Goal: Task Accomplishment & Management: Complete application form

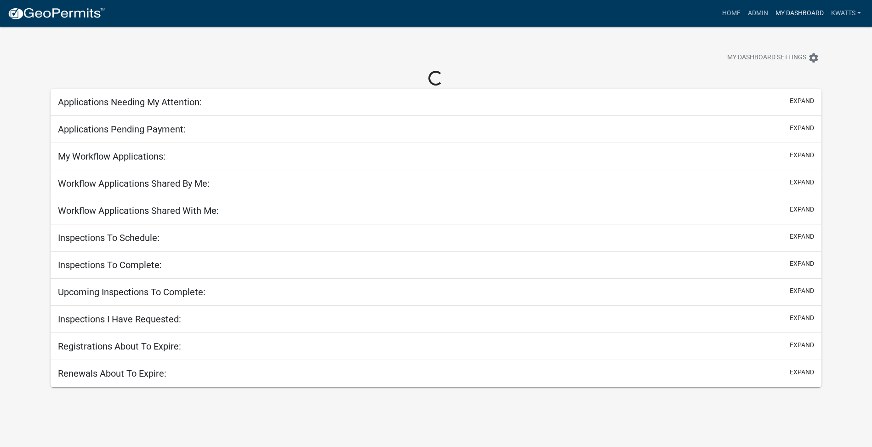
click at [806, 15] on link "My Dashboard" at bounding box center [799, 13] width 56 height 17
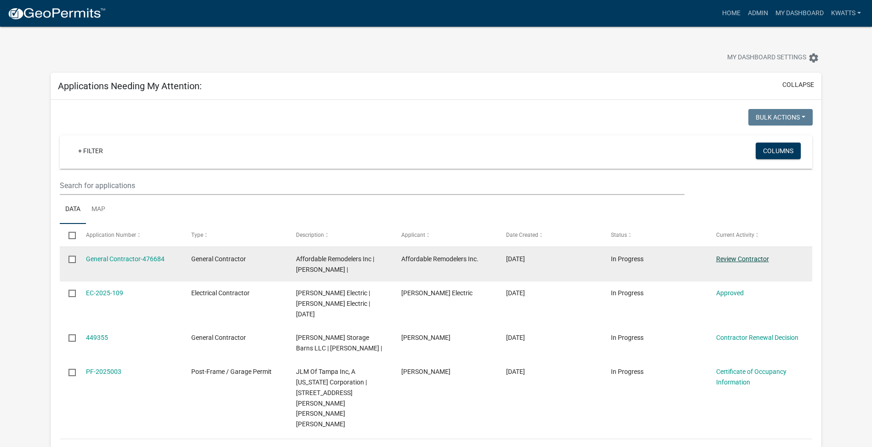
click at [734, 261] on link "Review Contractor" at bounding box center [742, 258] width 53 height 7
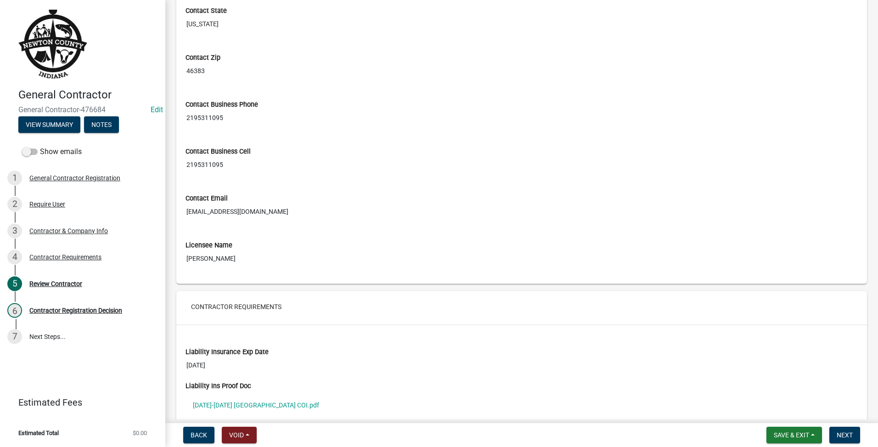
scroll to position [526, 0]
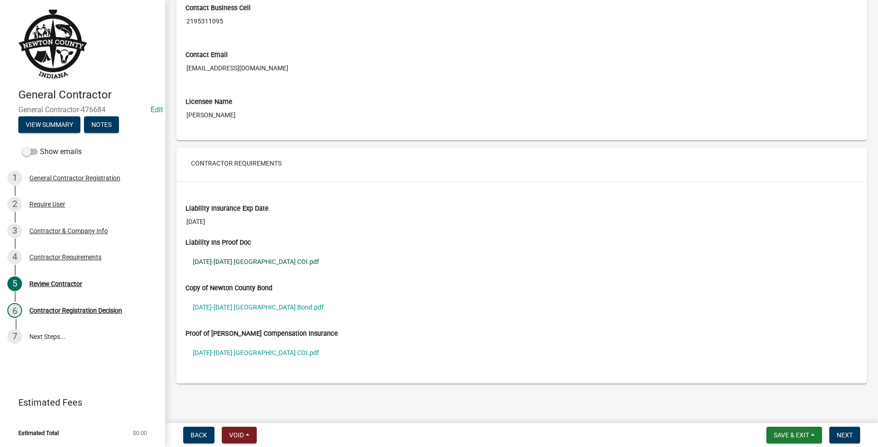
click at [282, 266] on link "[DATE]-[DATE] [GEOGRAPHIC_DATA] COI.pdf" at bounding box center [522, 261] width 673 height 21
click at [838, 435] on span "Next" at bounding box center [845, 434] width 16 height 7
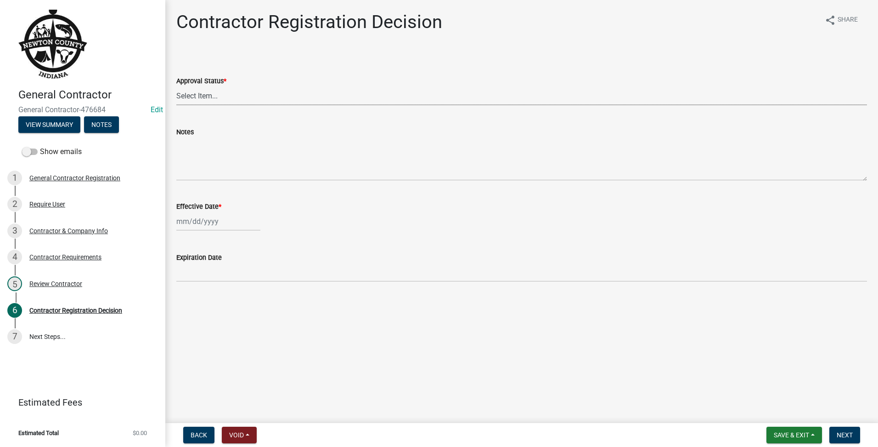
click at [189, 96] on select "Select Item... Approved Denied" at bounding box center [521, 95] width 691 height 19
click at [176, 86] on select "Select Item... Approved Denied" at bounding box center [521, 95] width 691 height 19
select select "4b86b809-39dd-4c68-9f3d-fdb3e7050482"
click at [199, 199] on div "Effective Date *" at bounding box center [521, 209] width 691 height 43
click at [195, 220] on div at bounding box center [218, 221] width 84 height 19
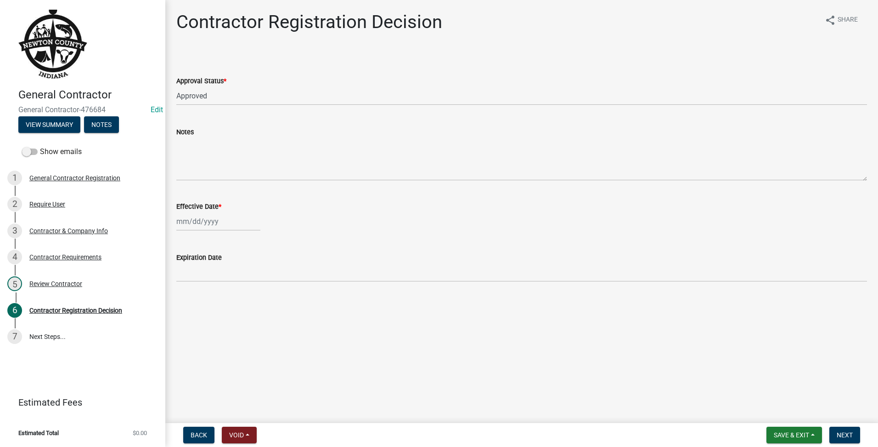
select select "9"
select select "2025"
click at [228, 283] on div "11" at bounding box center [229, 284] width 15 height 15
type input "[DATE]"
click at [362, 94] on select "Select Item... Approved Denied" at bounding box center [521, 95] width 691 height 19
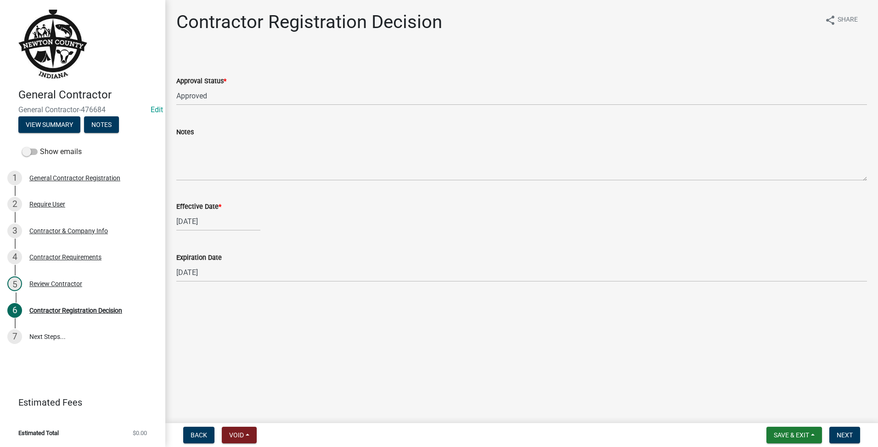
drag, startPoint x: 290, startPoint y: 336, endPoint x: 306, endPoint y: 334, distance: 15.3
click at [300, 334] on main "Contractor Registration Decision share Share Approval Status * Select Item... A…" at bounding box center [521, 209] width 713 height 419
click at [858, 431] on button "Next" at bounding box center [845, 434] width 31 height 17
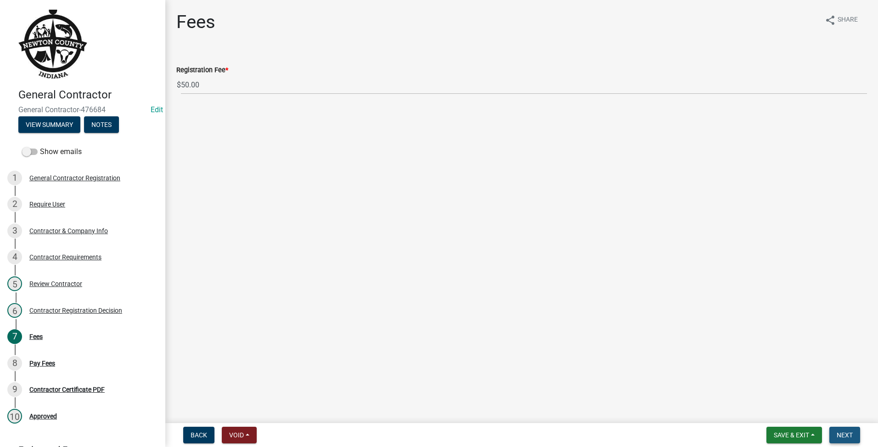
drag, startPoint x: 843, startPoint y: 436, endPoint x: 841, endPoint y: 446, distance: 10.2
click at [847, 445] on nav "Back Void Withdraw Lock Expire Void Save & Exit Save Save & Exit Next" at bounding box center [521, 435] width 713 height 24
click at [843, 437] on span "Next" at bounding box center [845, 434] width 16 height 7
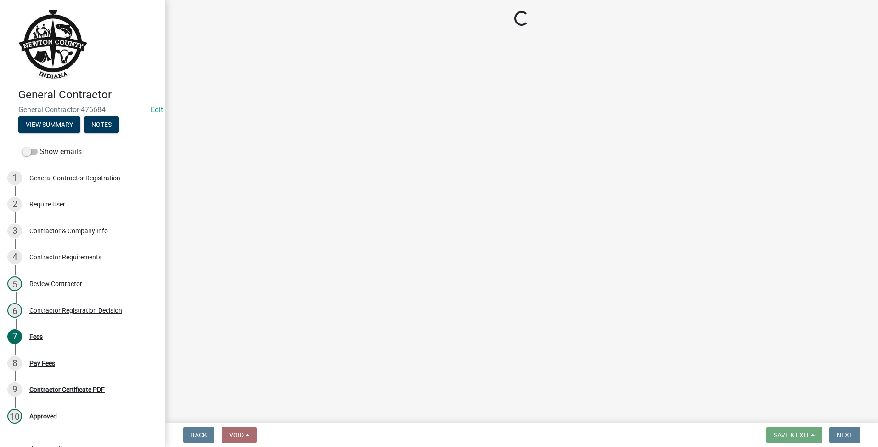
select select "3: 3"
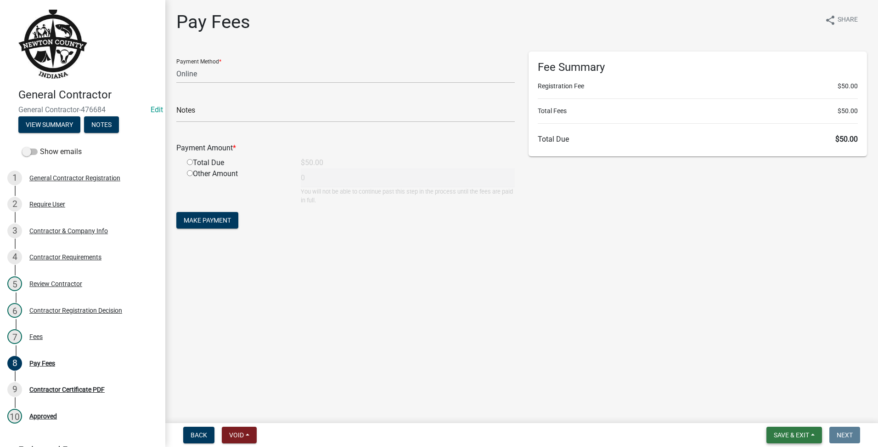
click at [802, 434] on span "Save & Exit" at bounding box center [791, 434] width 35 height 7
click at [765, 411] on button "Save & Exit" at bounding box center [786, 411] width 74 height 22
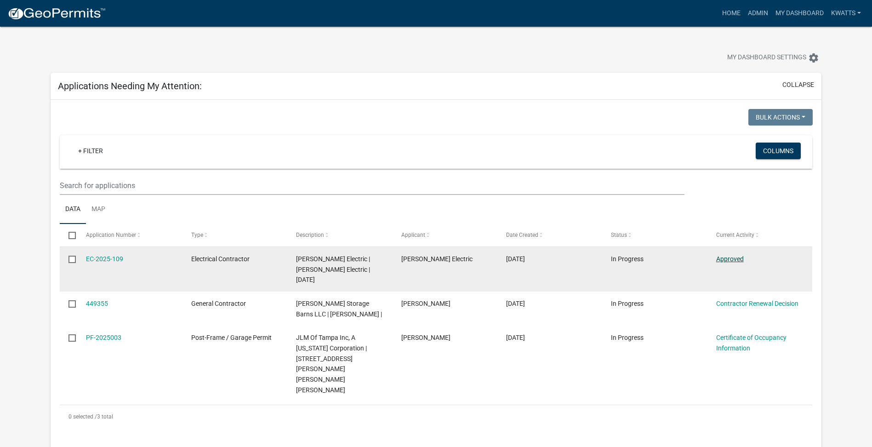
click at [738, 259] on link "Approved" at bounding box center [730, 258] width 28 height 7
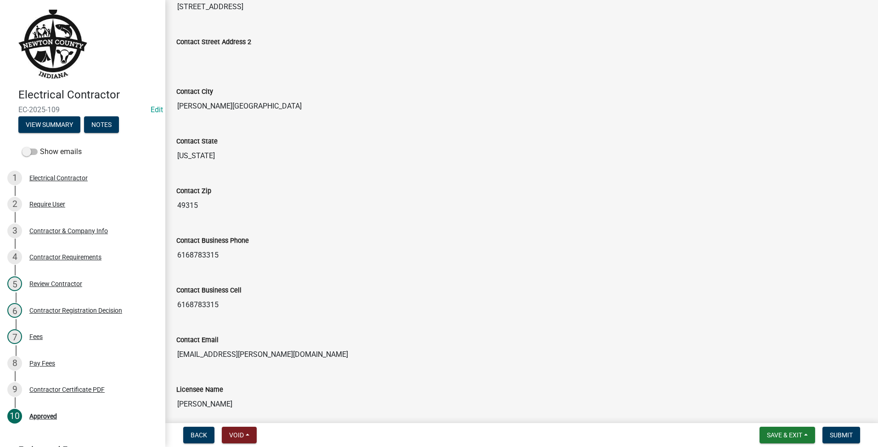
scroll to position [355, 0]
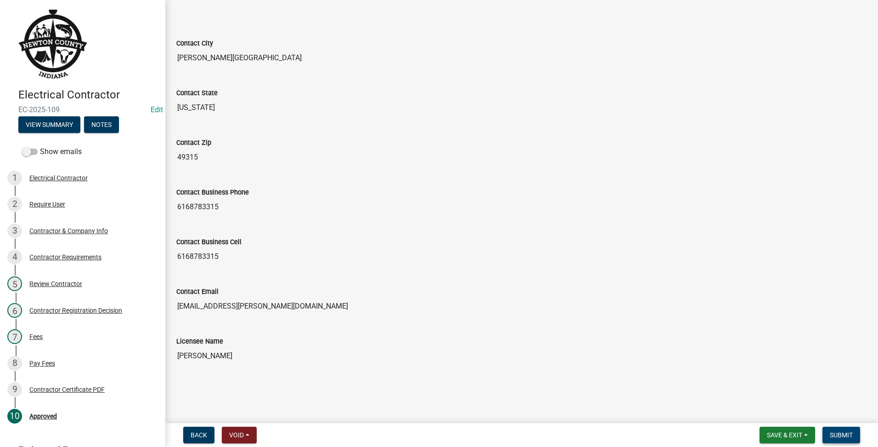
click at [846, 426] on button "Submit" at bounding box center [842, 434] width 38 height 17
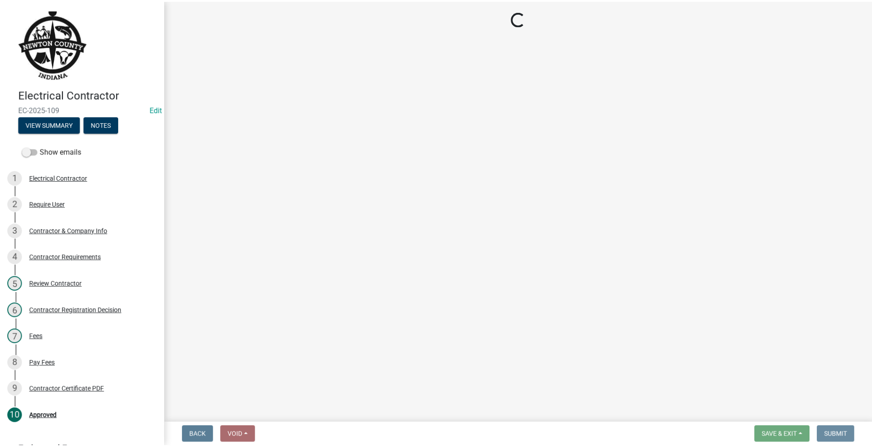
scroll to position [0, 0]
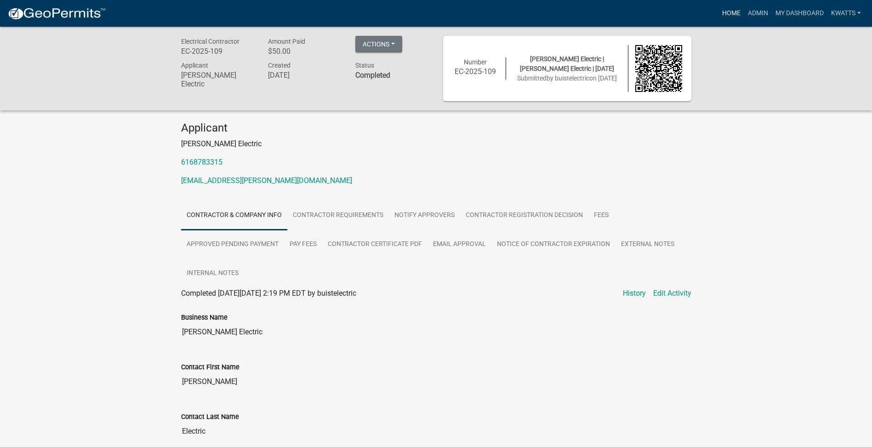
click at [729, 17] on link "Home" at bounding box center [731, 13] width 26 height 17
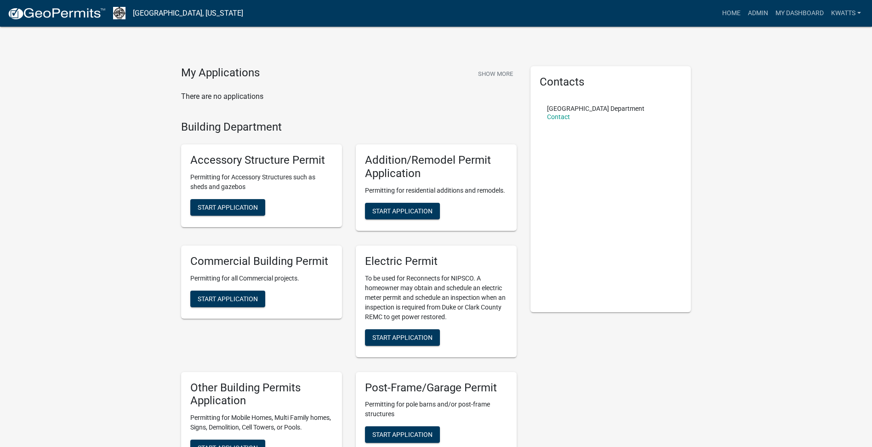
scroll to position [77, 0]
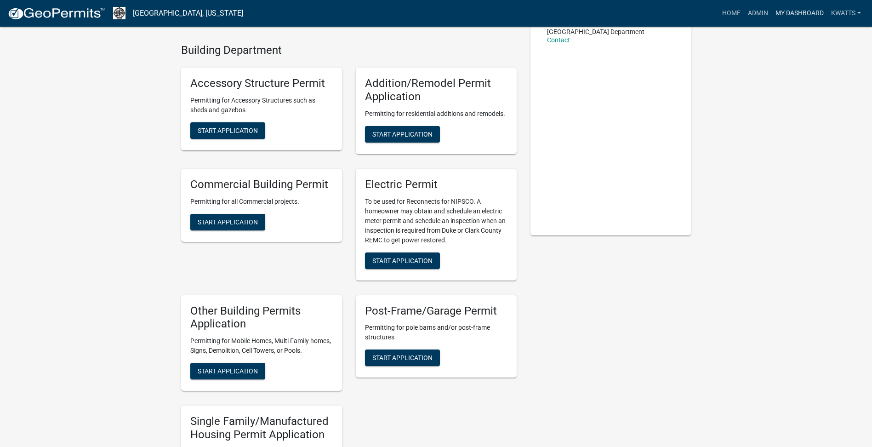
click at [785, 9] on link "My Dashboard" at bounding box center [799, 13] width 56 height 17
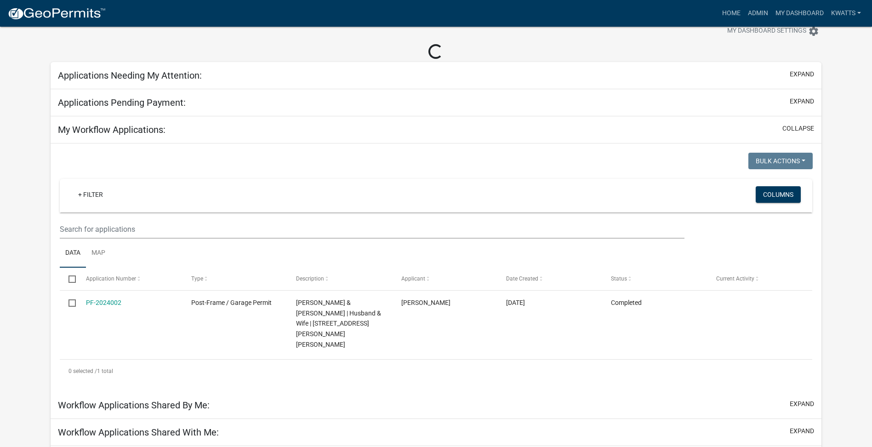
scroll to position [103, 0]
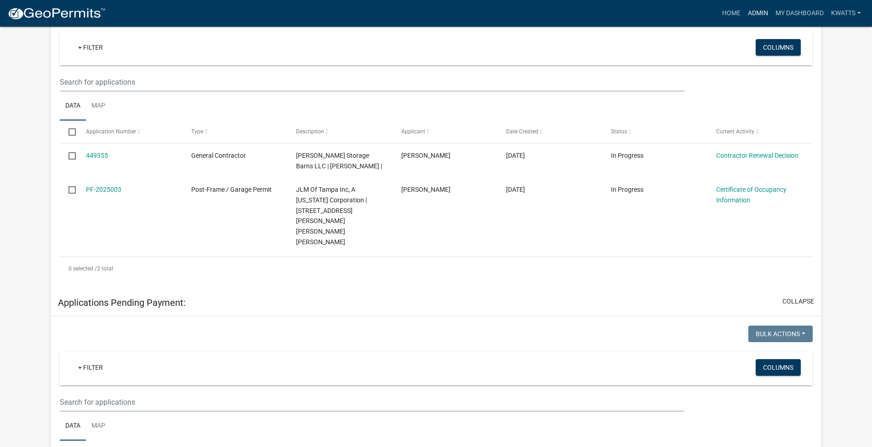
click at [764, 16] on link "Admin" at bounding box center [758, 13] width 28 height 17
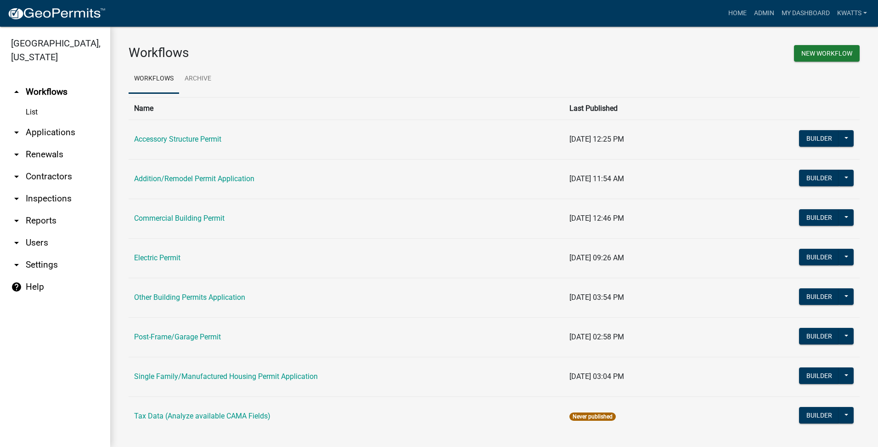
click at [28, 178] on link "arrow_drop_down Contractors" at bounding box center [55, 176] width 110 height 22
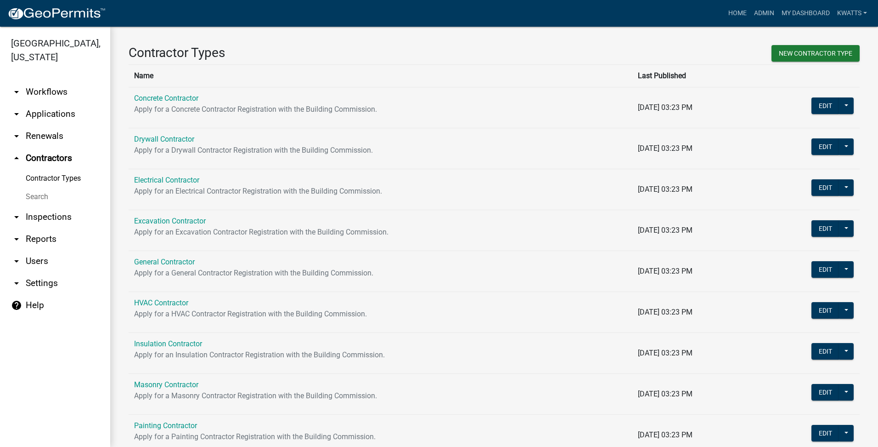
click at [46, 111] on link "arrow_drop_down Applications" at bounding box center [55, 114] width 110 height 22
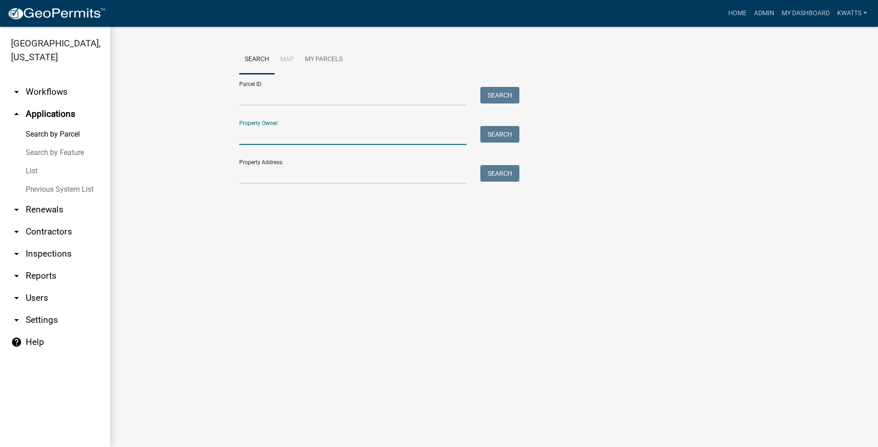
click at [314, 129] on input "Property Owner:" at bounding box center [352, 135] width 227 height 19
click at [283, 110] on form "Parcel ID: Search Property Owner: Search Property Address: Search" at bounding box center [377, 129] width 276 height 110
click at [291, 101] on input "Parcel ID:" at bounding box center [352, 96] width 227 height 19
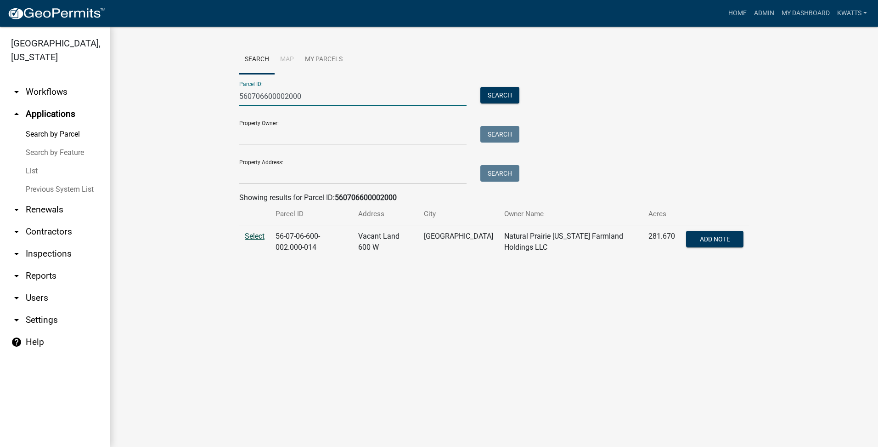
type input "560706600002000"
click at [255, 236] on span "Select" at bounding box center [255, 236] width 20 height 9
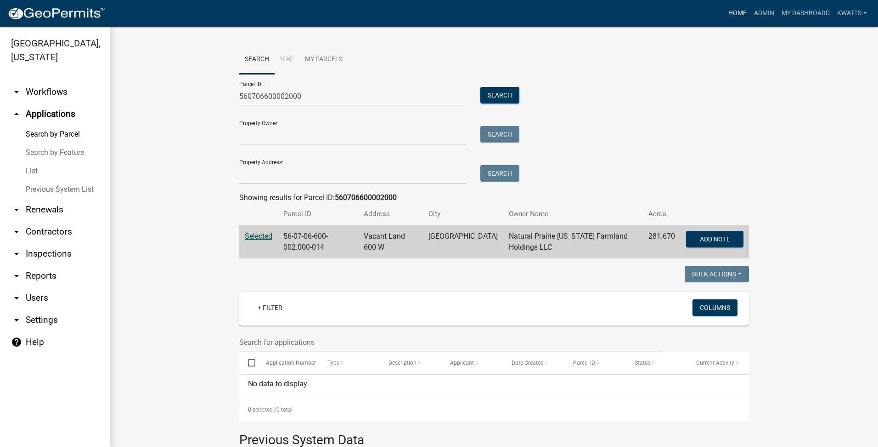
click at [736, 13] on link "Home" at bounding box center [738, 13] width 26 height 17
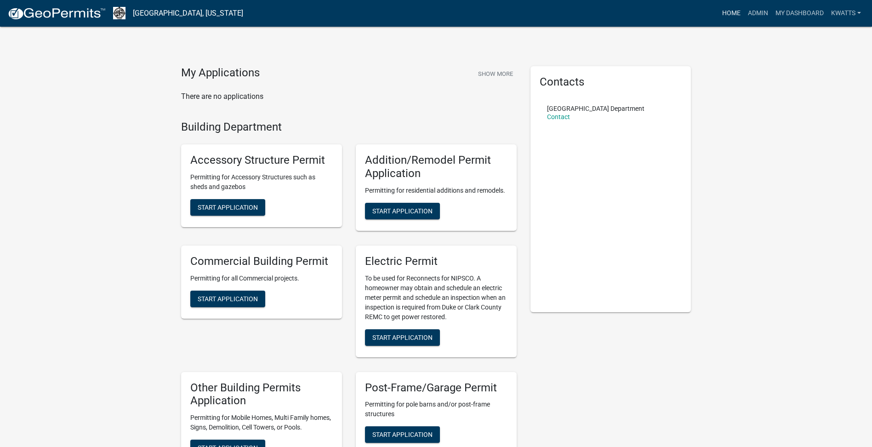
click at [724, 11] on link "Home" at bounding box center [731, 13] width 26 height 17
